Goal: Information Seeking & Learning: Check status

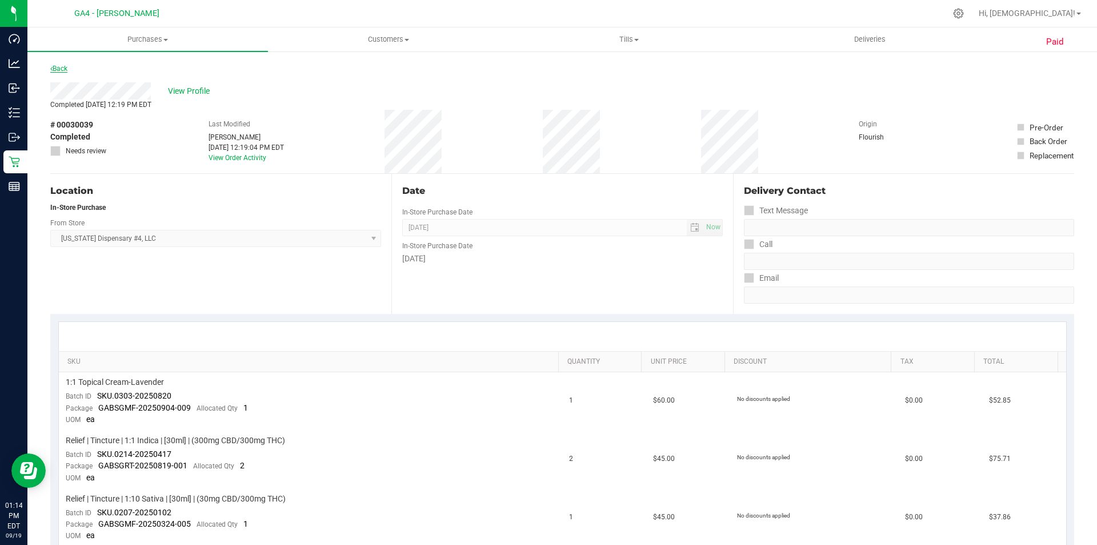
click at [54, 70] on link "Back" at bounding box center [58, 69] width 17 height 8
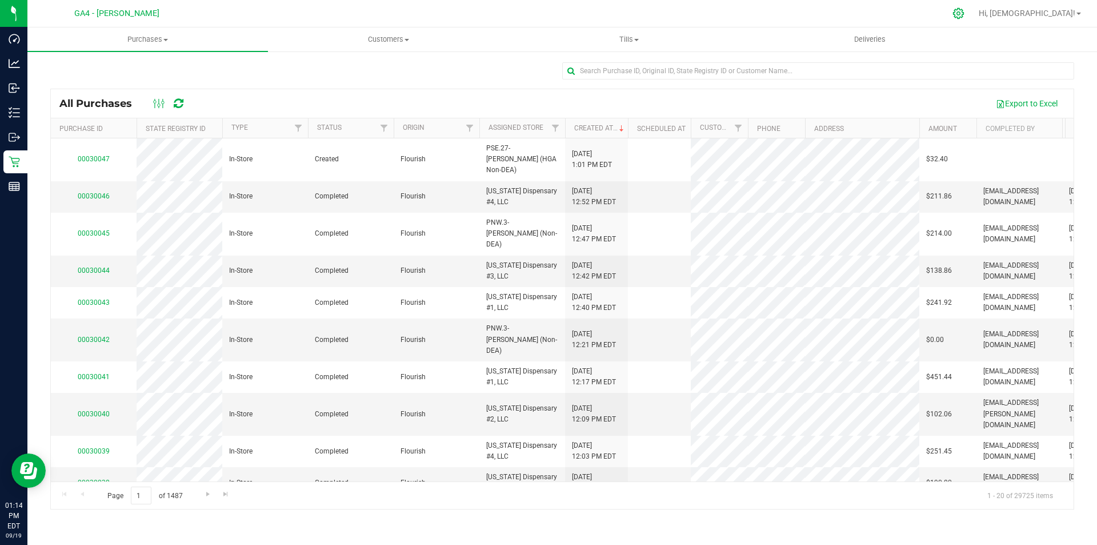
click at [967, 13] on div at bounding box center [959, 13] width 16 height 12
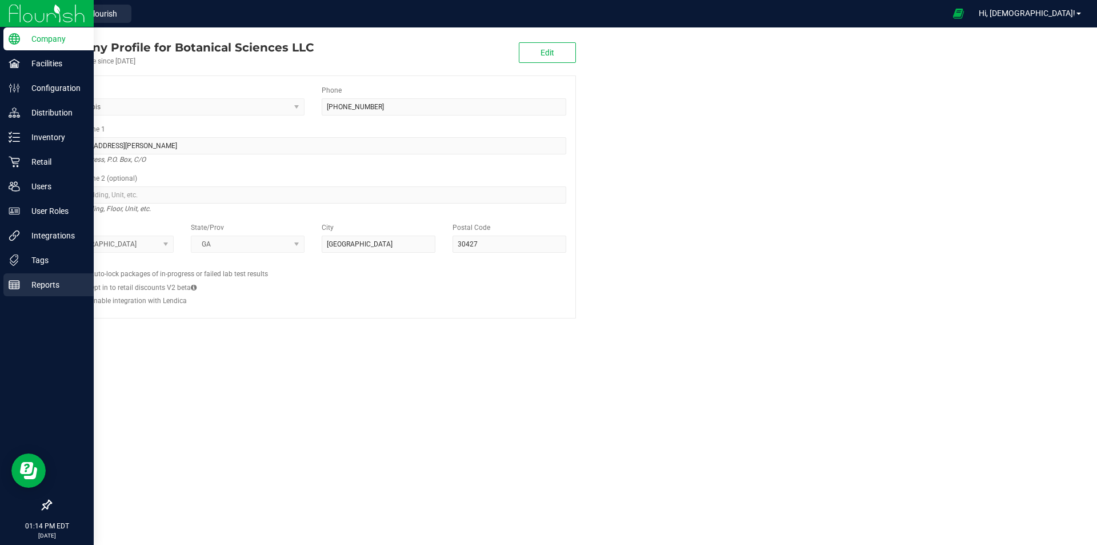
click at [28, 282] on p "Reports" at bounding box center [54, 285] width 69 height 14
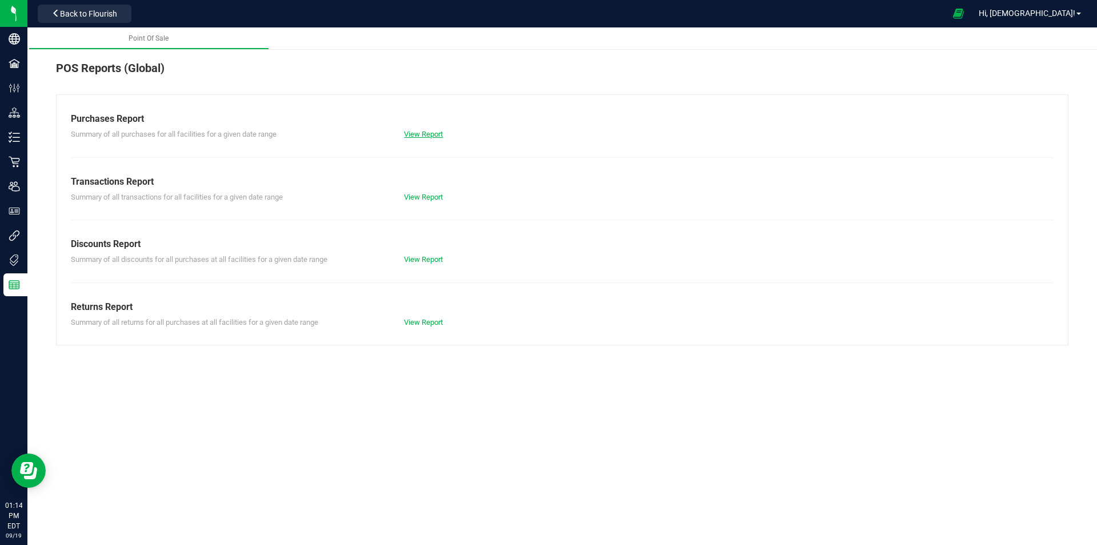
click at [413, 136] on link "View Report" at bounding box center [423, 134] width 39 height 9
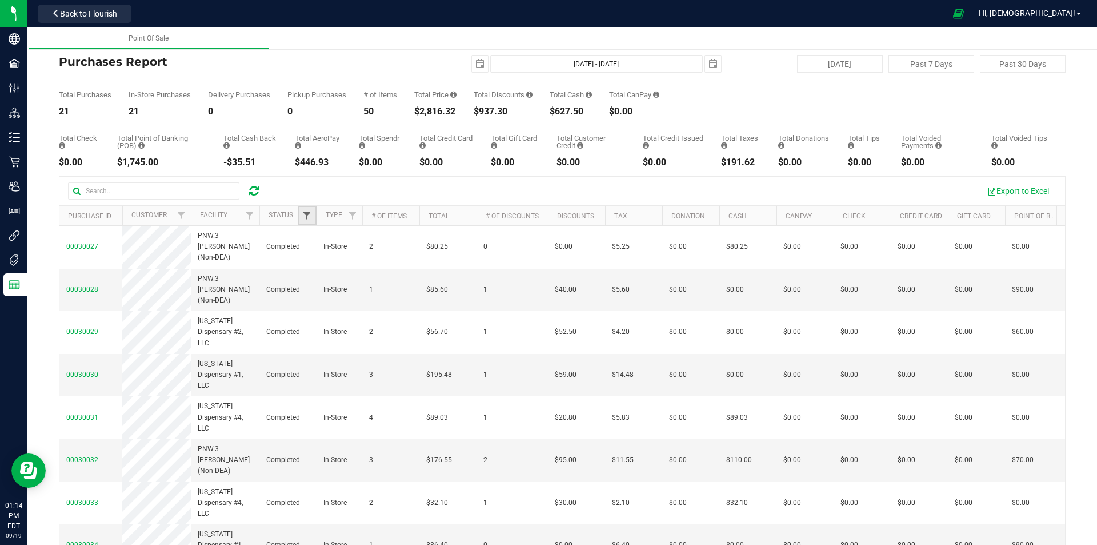
click at [307, 214] on span "Filter" at bounding box center [306, 215] width 9 height 9
click at [339, 299] on span "Completed" at bounding box center [338, 295] width 33 height 7
click at [317, 299] on input "Completed" at bounding box center [312, 294] width 7 height 7
checkbox input "true"
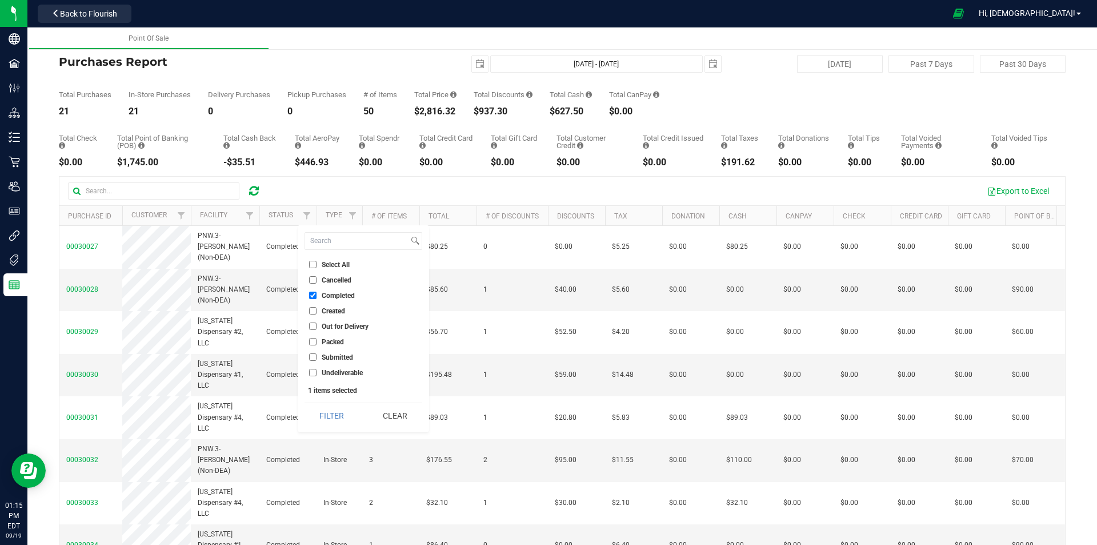
drag, startPoint x: 328, startPoint y: 409, endPoint x: 303, endPoint y: 386, distance: 34.0
click at [329, 409] on button "Filter" at bounding box center [332, 415] width 55 height 25
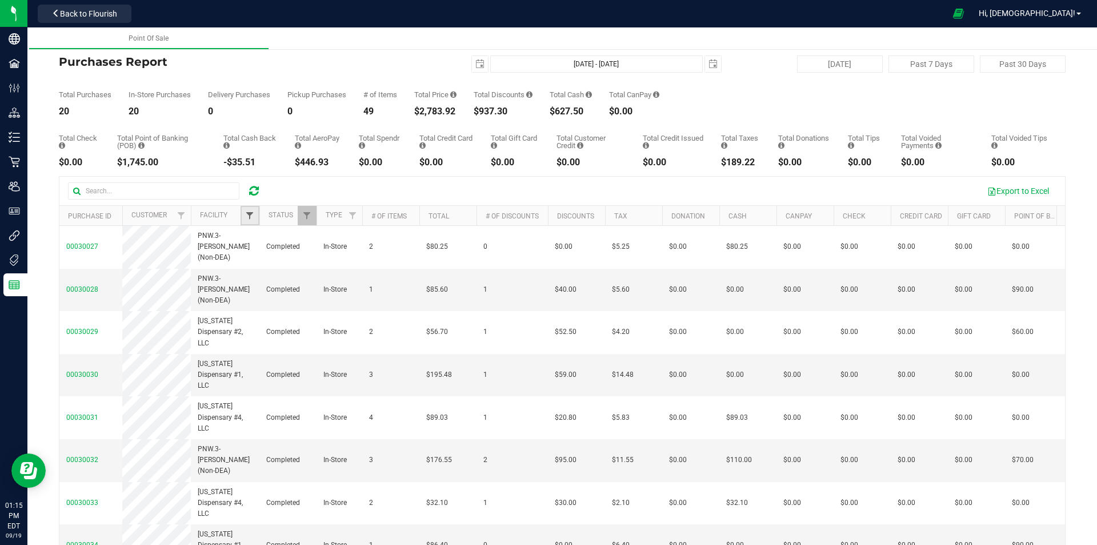
click at [248, 218] on span "Filter" at bounding box center [249, 215] width 9 height 9
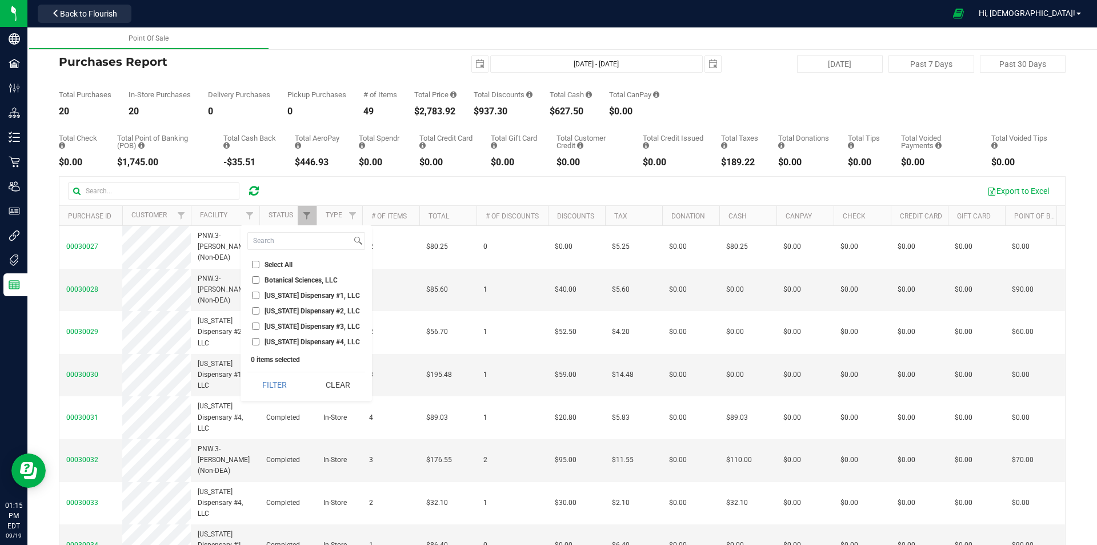
click at [294, 345] on span "[US_STATE] Dispensary #4, LLC" at bounding box center [312, 341] width 95 height 7
click at [259, 345] on input "[US_STATE] Dispensary #4, LLC" at bounding box center [255, 341] width 7 height 7
checkbox input "true"
click at [286, 382] on button "Filter" at bounding box center [274, 384] width 55 height 25
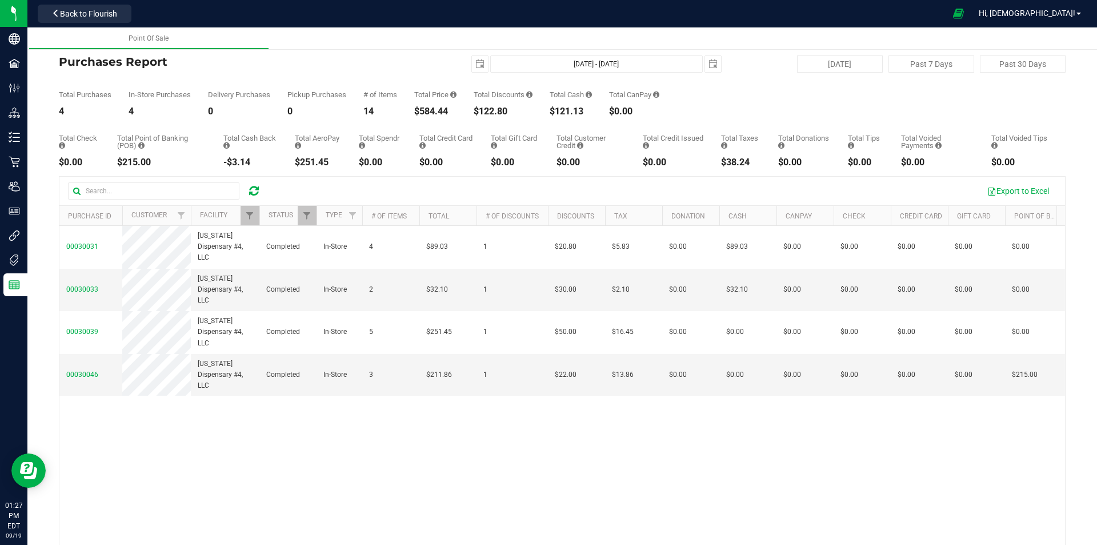
click at [256, 190] on icon at bounding box center [254, 190] width 10 height 11
